Goal: Task Accomplishment & Management: Use online tool/utility

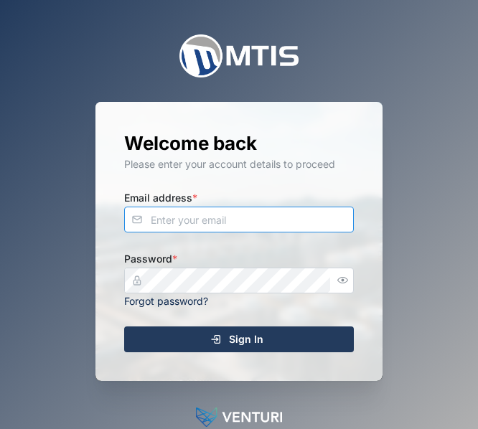
type input "blraiwong18@gmail.com"
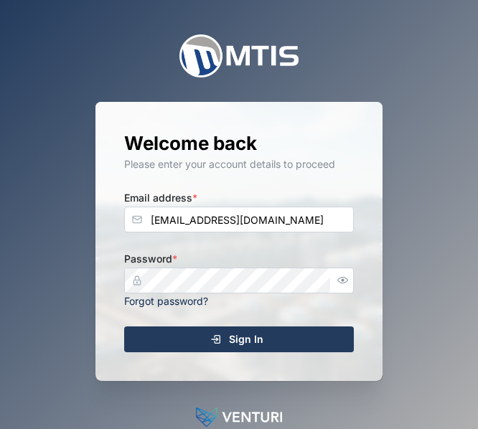
click at [269, 336] on div "Sign In" at bounding box center [236, 339] width 207 height 24
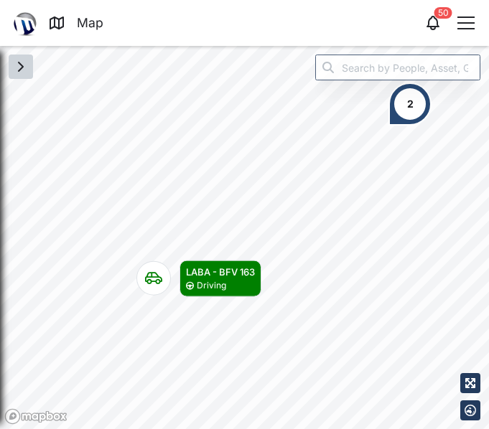
click at [29, 75] on button "button" at bounding box center [21, 67] width 24 height 24
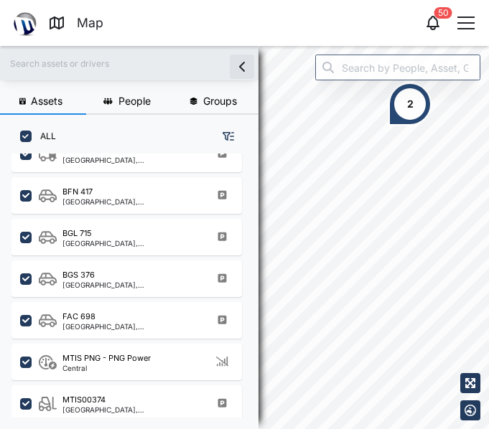
scroll to position [818, 0]
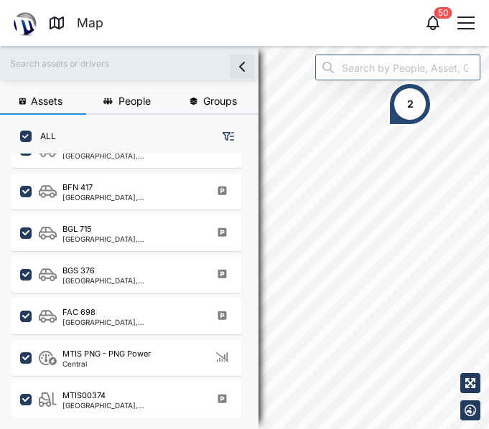
click at [42, 98] on span "Assets" at bounding box center [47, 101] width 32 height 10
click at [249, 285] on div "Assets People Groups ALL BEG 570 National Capital District, Southern Region BEW…" at bounding box center [244, 237] width 489 height 383
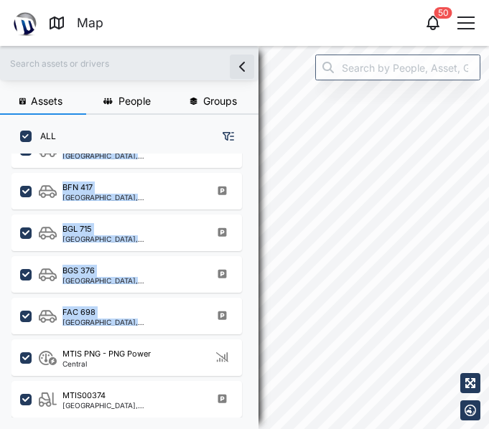
drag, startPoint x: 258, startPoint y: 396, endPoint x: 249, endPoint y: 285, distance: 111.5
click at [230, 289] on div "BEG 570 National Capital District, Southern Region BEW 732 Port Moresby, Southe…" at bounding box center [129, 286] width 258 height 264
click at [104, 132] on div "ALL" at bounding box center [129, 131] width 258 height 32
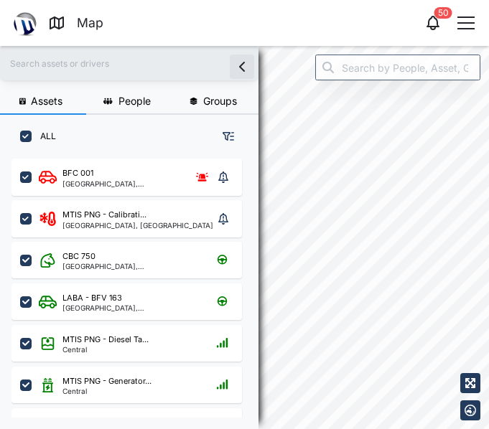
click at [227, 136] on icon "button" at bounding box center [227, 136] width 11 height 11
click at [187, 100] on button "Groups" at bounding box center [215, 102] width 86 height 26
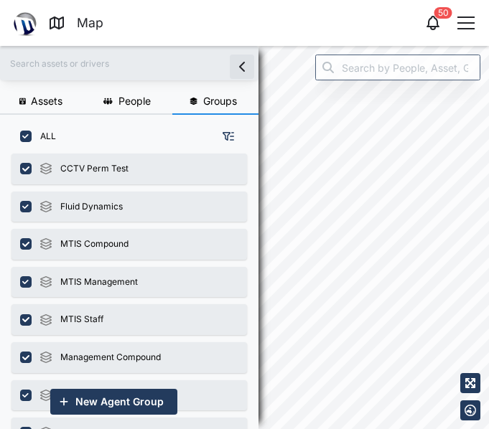
scroll to position [57, 0]
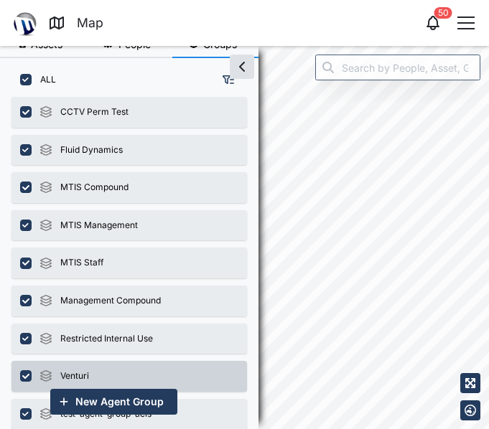
click at [91, 379] on div "Venturi" at bounding box center [128, 376] width 235 height 31
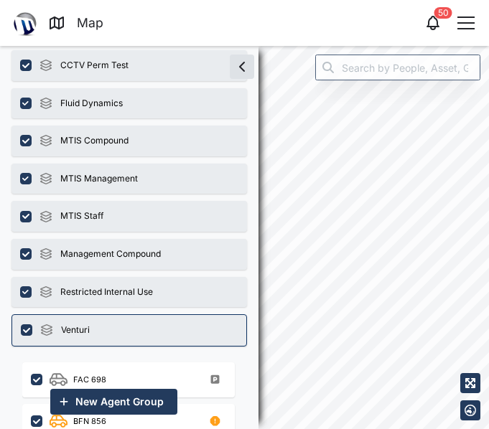
scroll to position [163, 0]
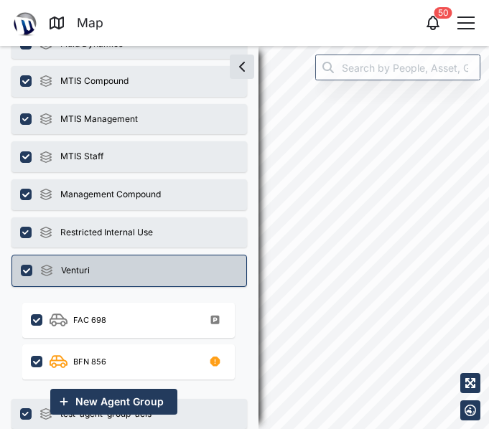
click at [98, 267] on div "Venturi" at bounding box center [128, 271] width 235 height 32
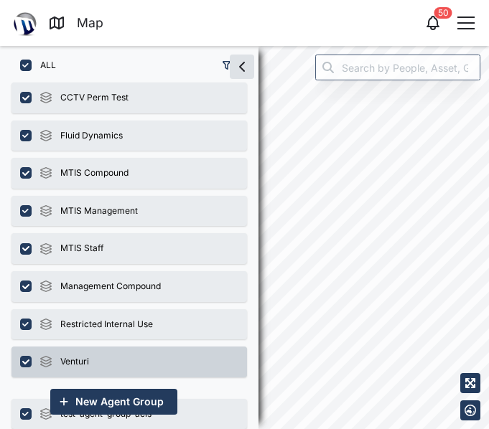
scroll to position [57, 0]
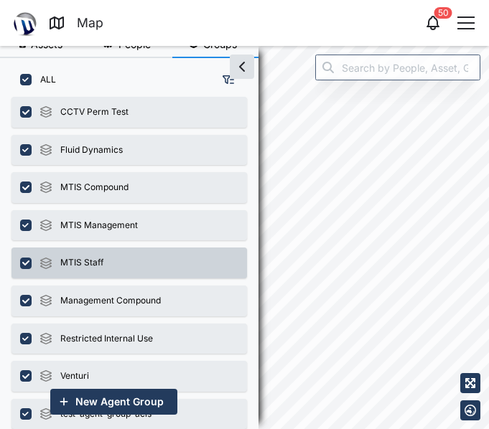
click at [119, 268] on div "MTIS Staff" at bounding box center [128, 263] width 235 height 31
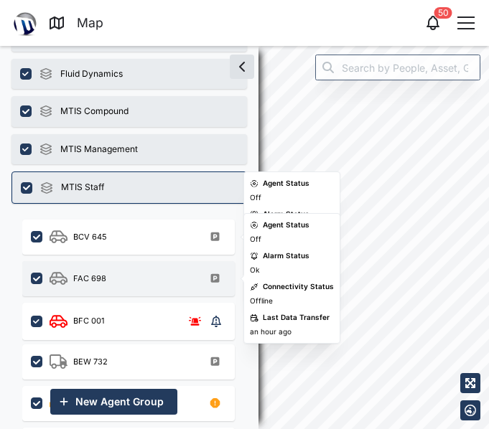
scroll to position [144, 0]
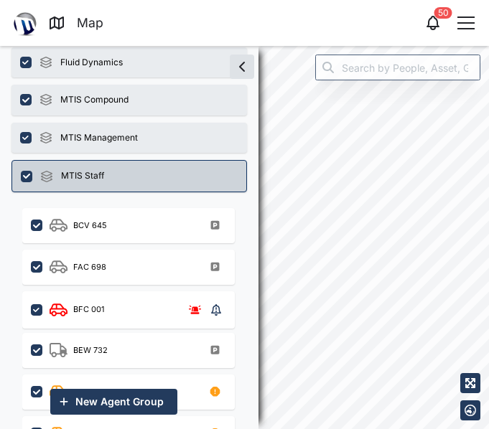
click at [122, 180] on div "MTIS Staff" at bounding box center [128, 176] width 235 height 32
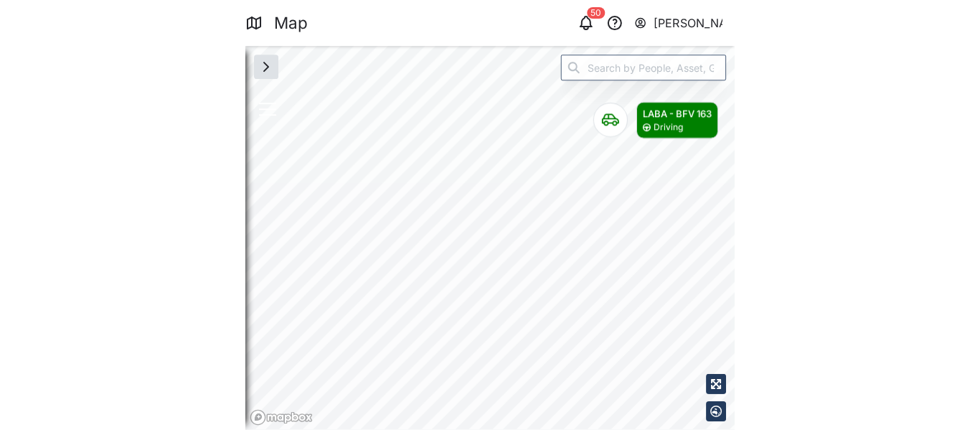
scroll to position [0, 0]
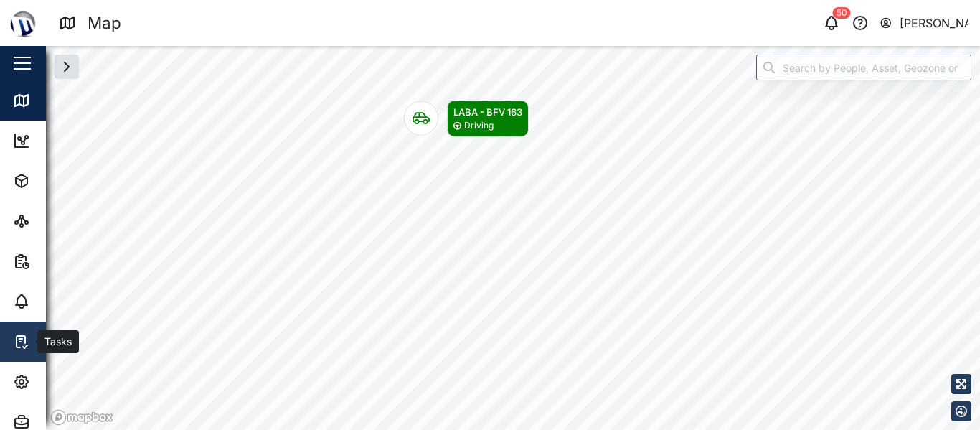
click at [34, 337] on div "Tasks" at bounding box center [45, 341] width 64 height 17
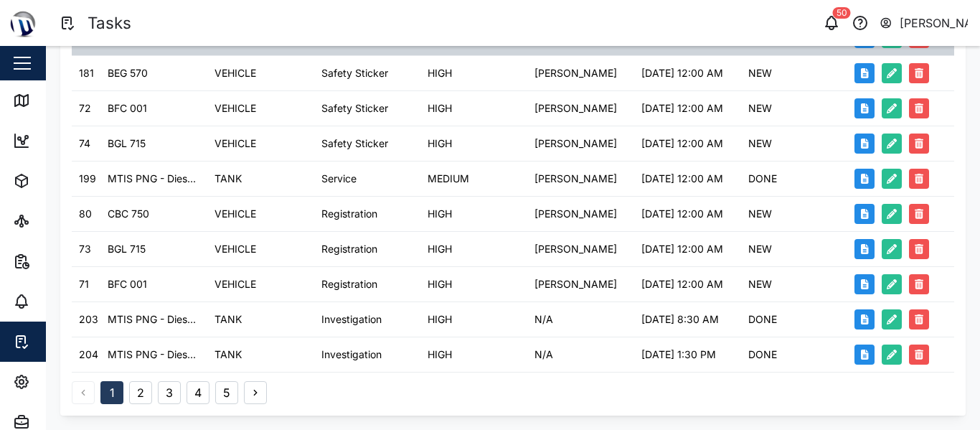
scroll to position [392, 0]
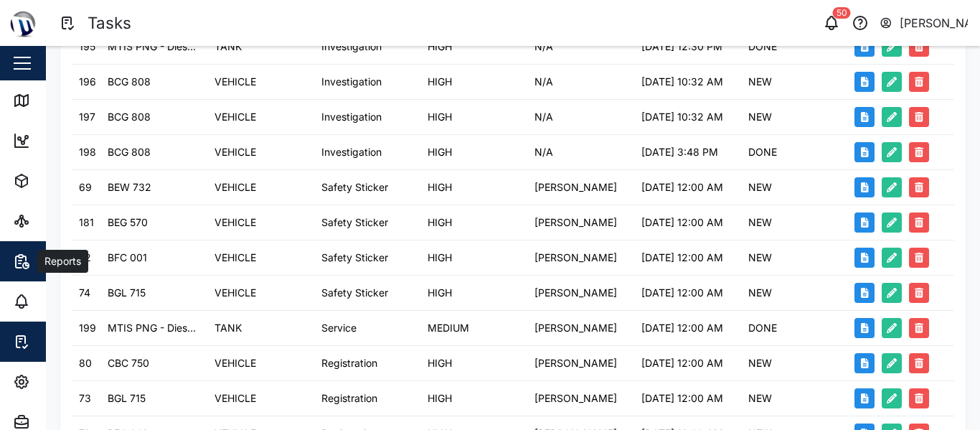
click at [12, 257] on button "Reports" at bounding box center [93, 261] width 187 height 40
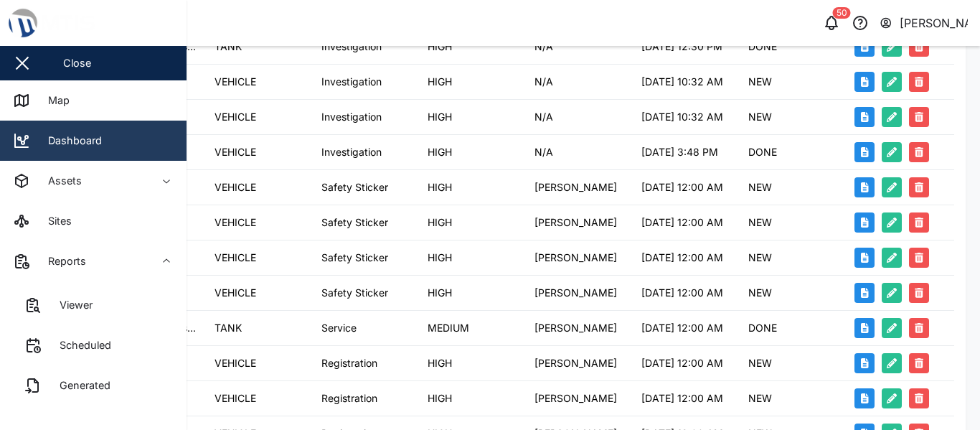
click at [85, 149] on link "Dashboard" at bounding box center [93, 141] width 187 height 40
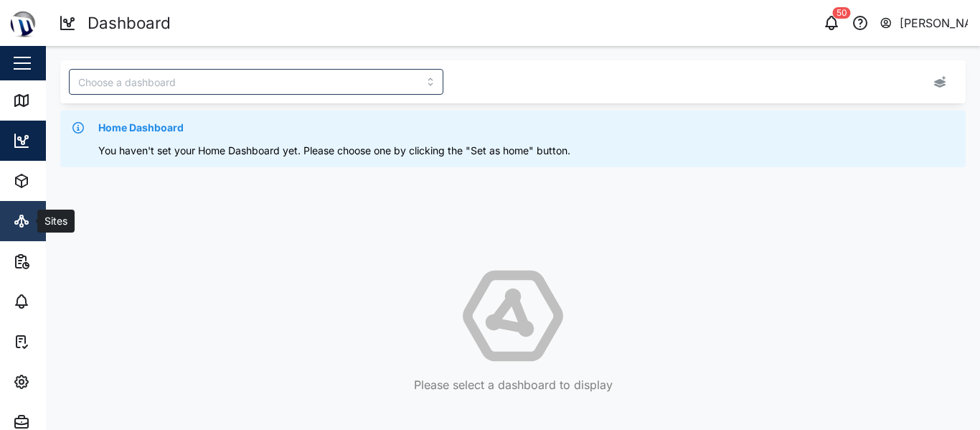
click at [22, 222] on icon at bounding box center [22, 221] width 0 height 6
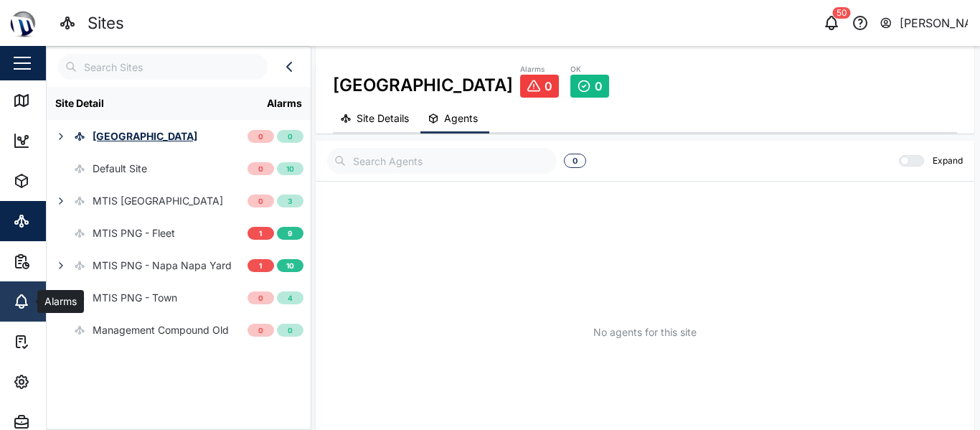
click at [15, 304] on icon at bounding box center [21, 301] width 17 height 17
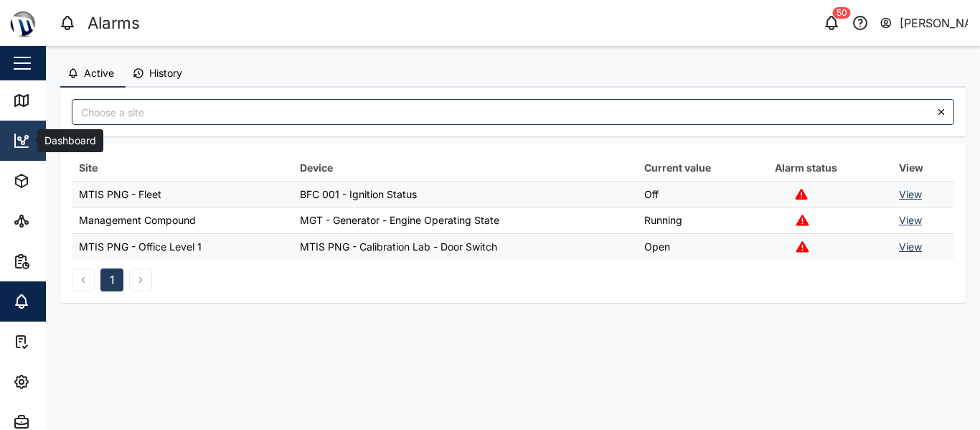
click at [19, 159] on link "Dashboard" at bounding box center [93, 141] width 187 height 40
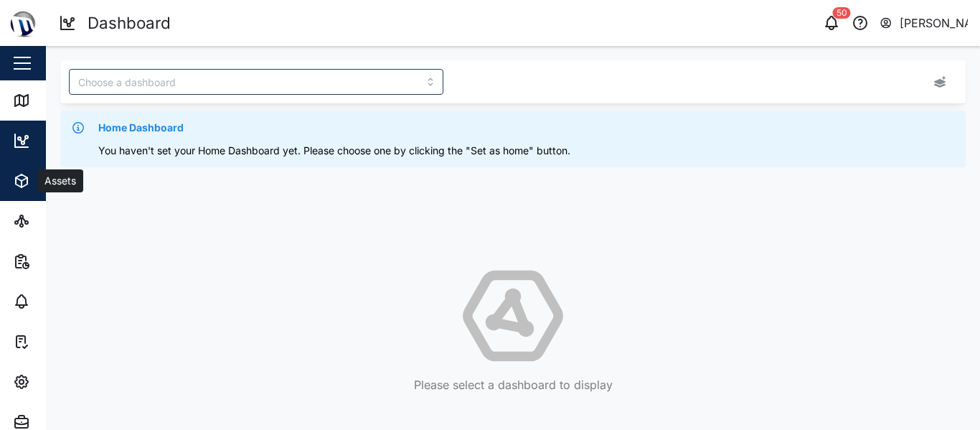
click at [10, 192] on button "Assets" at bounding box center [93, 181] width 187 height 40
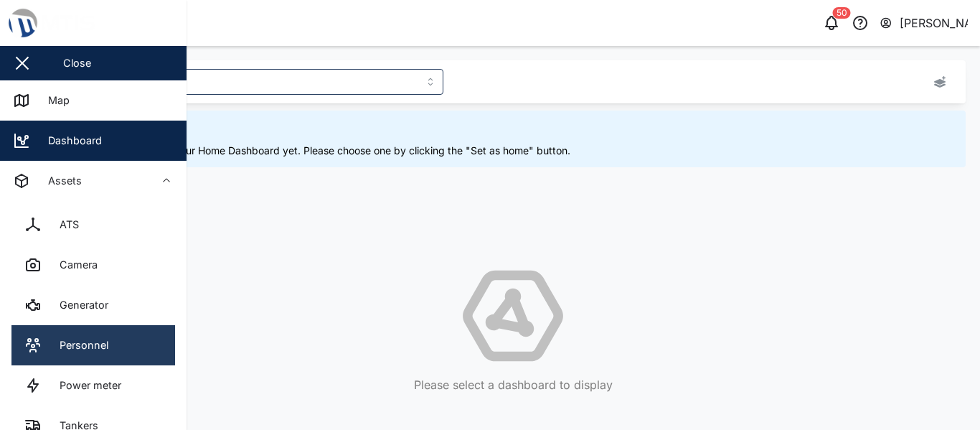
click at [94, 342] on div "Personnel" at bounding box center [79, 345] width 60 height 16
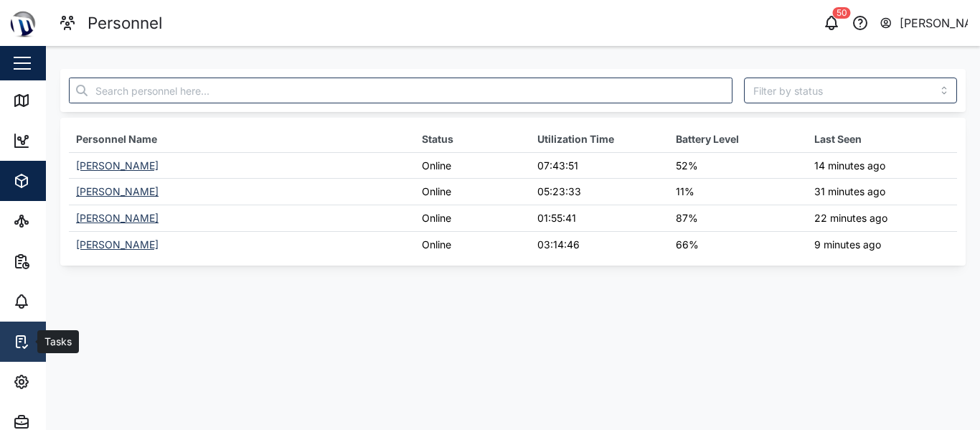
click at [18, 345] on icon at bounding box center [21, 341] width 17 height 17
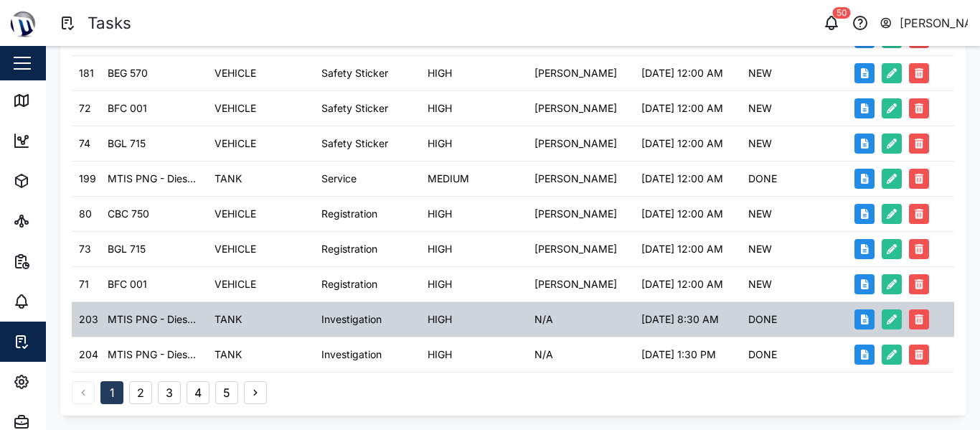
scroll to position [751, 0]
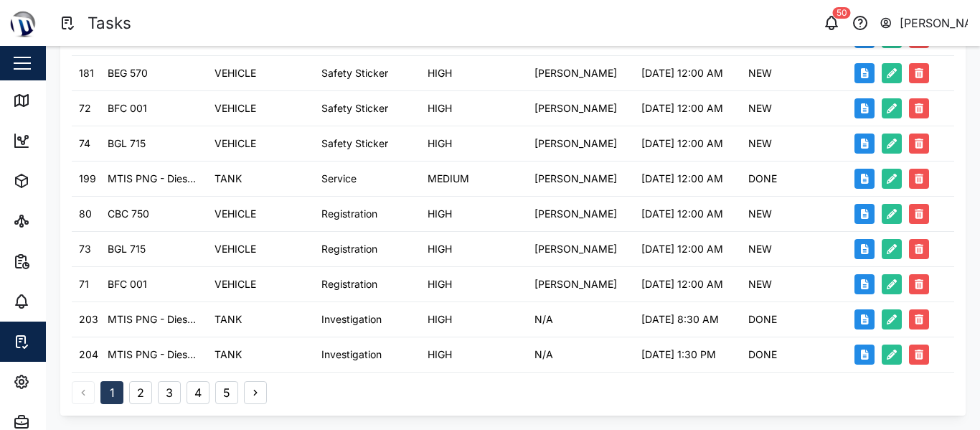
click at [253, 395] on icon "button" at bounding box center [255, 392] width 11 height 11
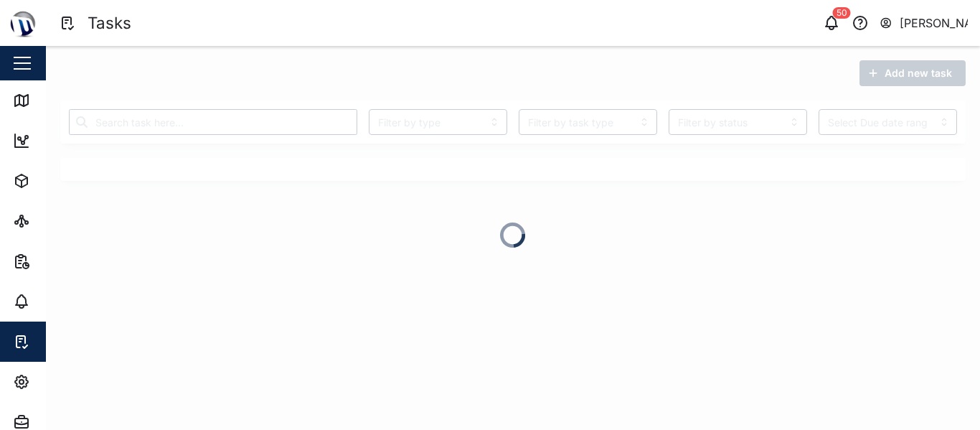
scroll to position [0, 0]
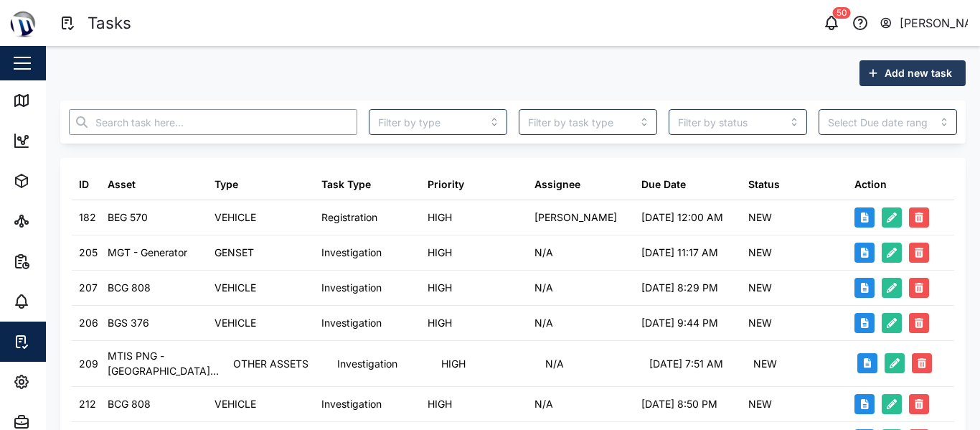
click at [154, 126] on input "text" at bounding box center [213, 122] width 288 height 26
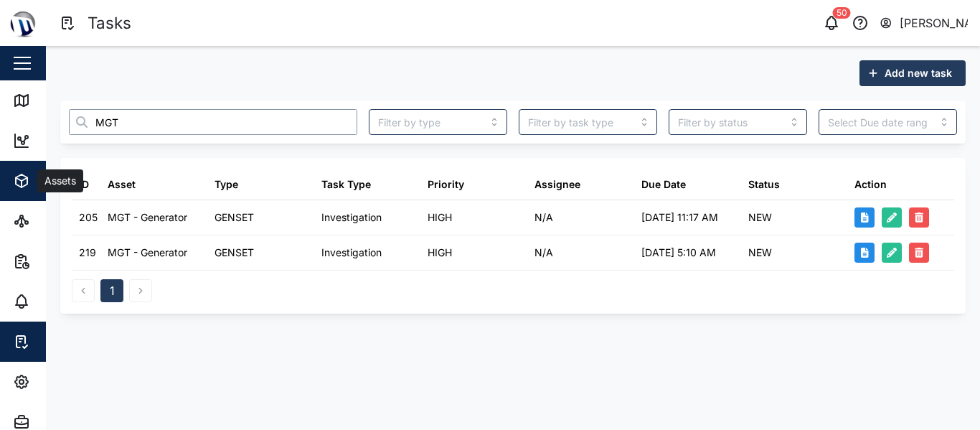
type input "MGT"
click at [24, 187] on icon "button" at bounding box center [21, 180] width 17 height 17
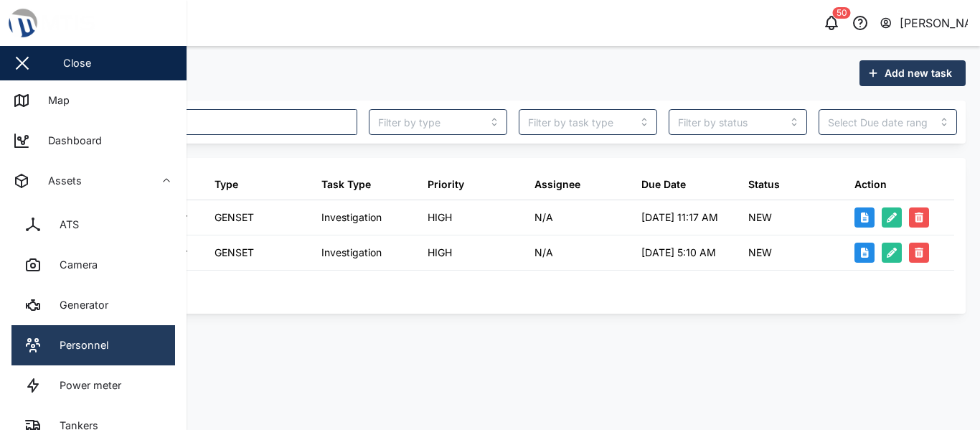
click at [105, 333] on link "Personnel" at bounding box center [93, 345] width 164 height 40
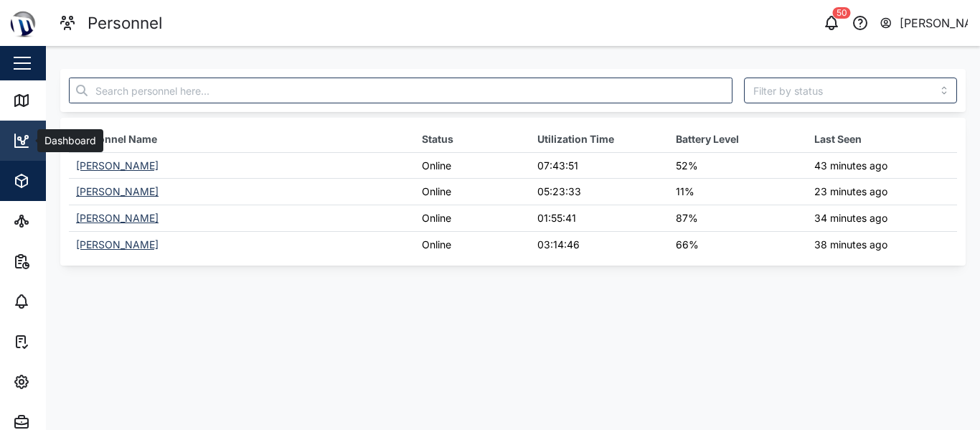
click at [31, 147] on div "Dashboard" at bounding box center [57, 140] width 89 height 17
click at [26, 258] on icon "button" at bounding box center [24, 258] width 3 height 4
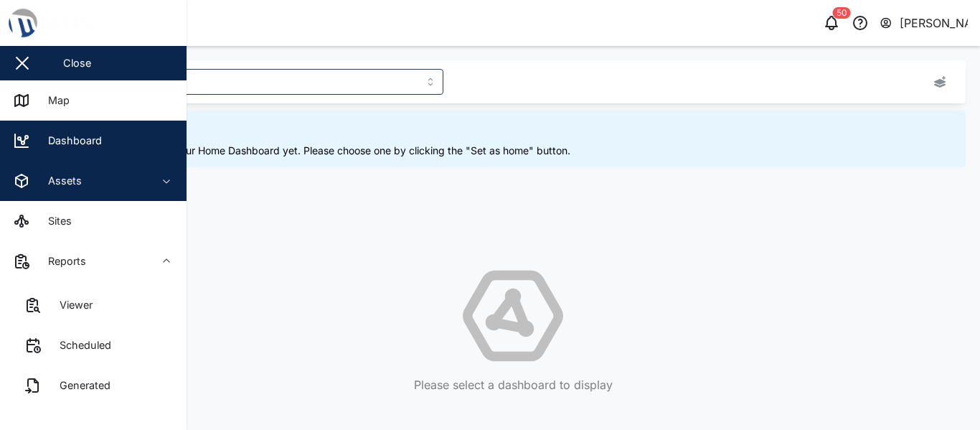
click at [51, 194] on span "Assets" at bounding box center [78, 181] width 131 height 40
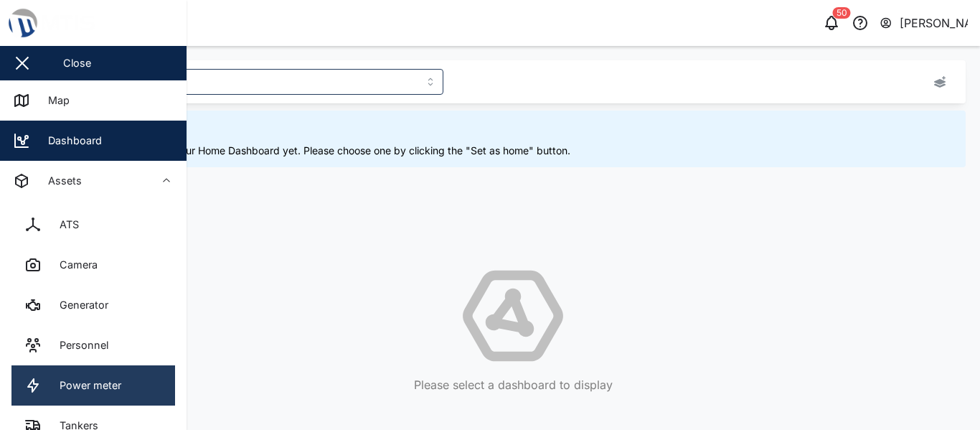
click at [85, 378] on div "Power meter" at bounding box center [85, 385] width 72 height 16
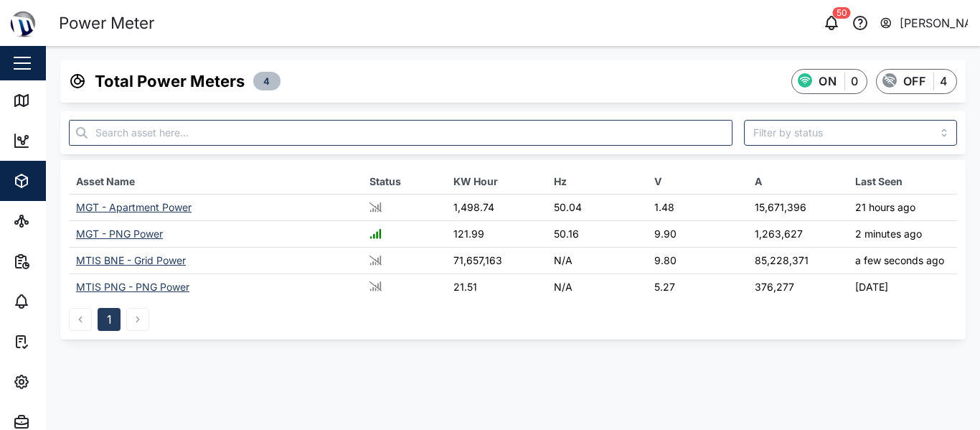
click at [139, 236] on div "MGT - PNG Power" at bounding box center [119, 233] width 87 height 12
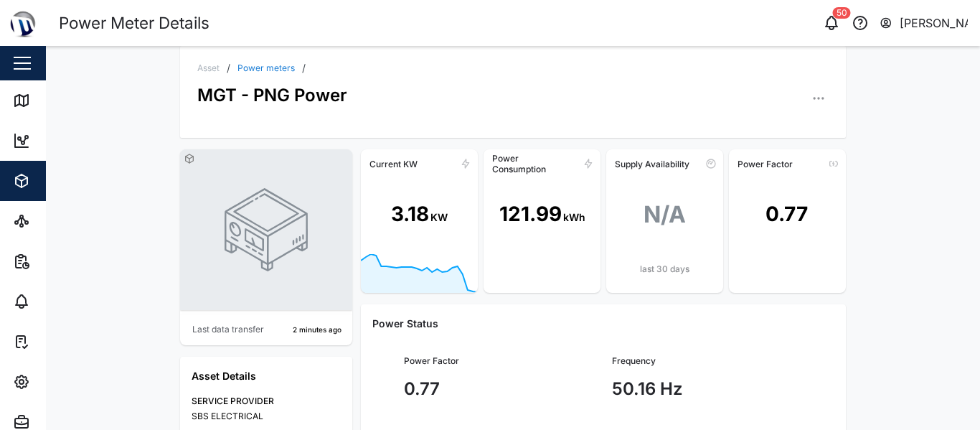
click at [477, 98] on icon "button" at bounding box center [818, 98] width 14 height 14
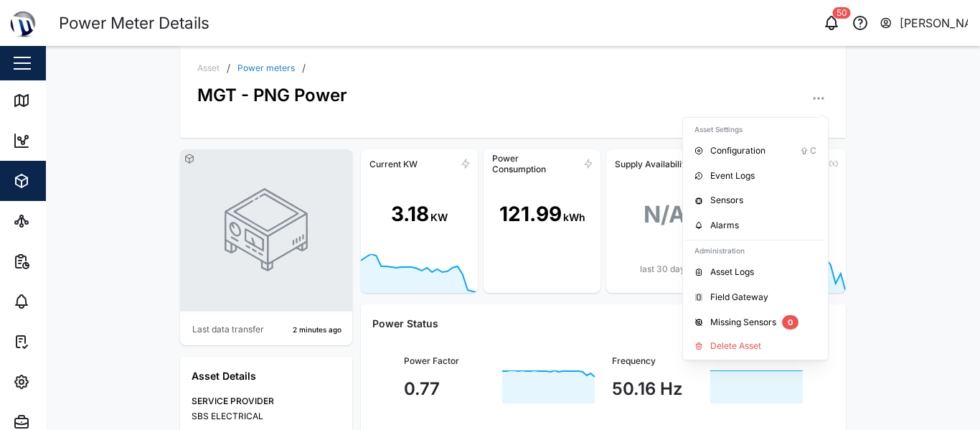
click at [477, 270] on div "Asset Logs" at bounding box center [763, 272] width 106 height 14
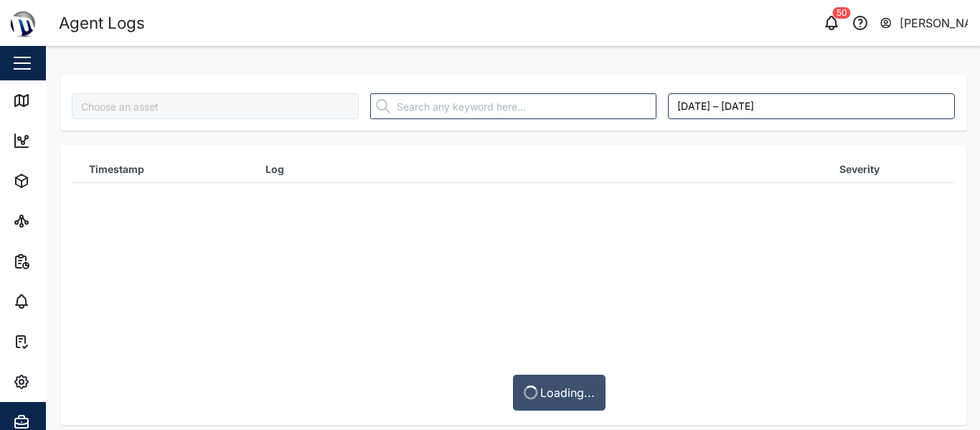
type input "MGT - PNG Power"
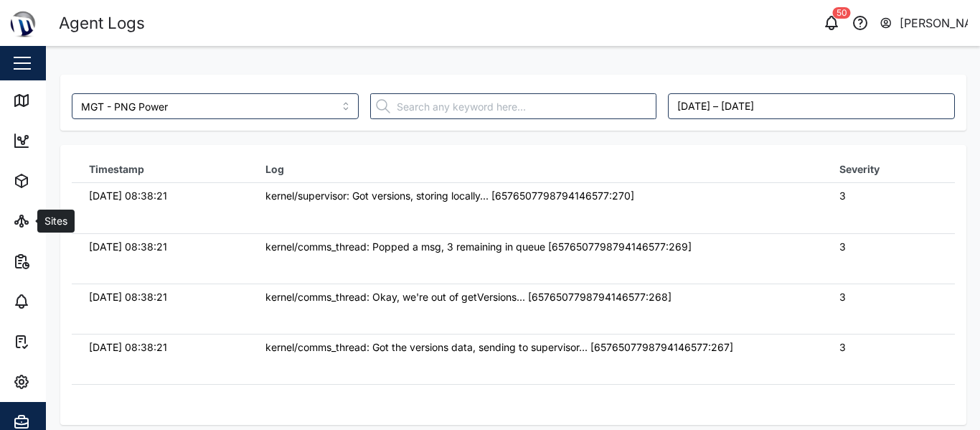
click at [110, 192] on div "[DATE] 08:38:21" at bounding box center [160, 196] width 142 height 16
drag, startPoint x: 88, startPoint y: 193, endPoint x: 217, endPoint y: 194, distance: 129.9
click at [217, 194] on td "[DATE] 08:38:21" at bounding box center [160, 208] width 176 height 50
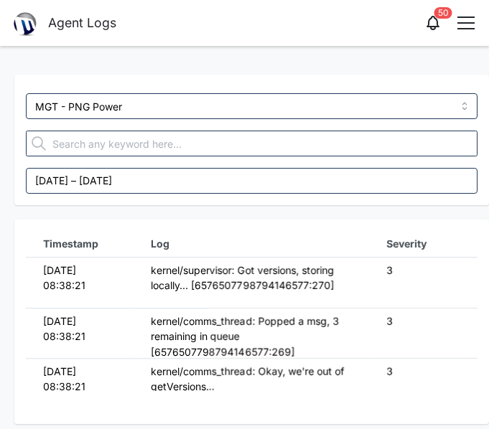
click at [44, 226] on div "Timestamp Log Severity 15/10/2025 08:38:21 kernel/supervisor: Got versions, sto…" at bounding box center [251, 322] width 474 height 204
click at [127, 306] on td "[DATE] 08:38:21" at bounding box center [80, 283] width 108 height 50
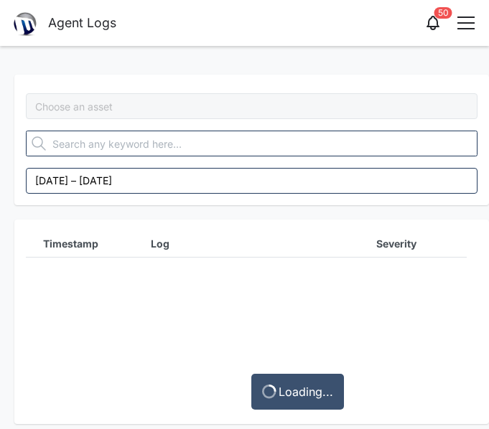
type input "MGT - PNG Power"
